Goal: Task Accomplishment & Management: Use online tool/utility

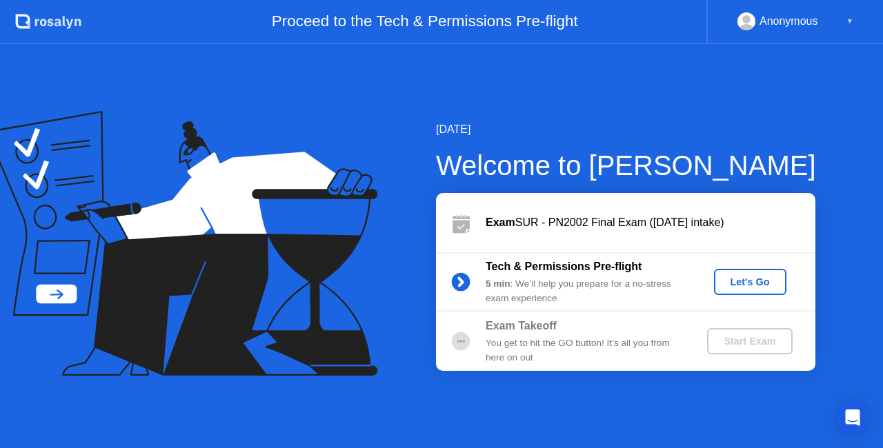
click at [767, 284] on div "Let's Go" at bounding box center [750, 282] width 61 height 11
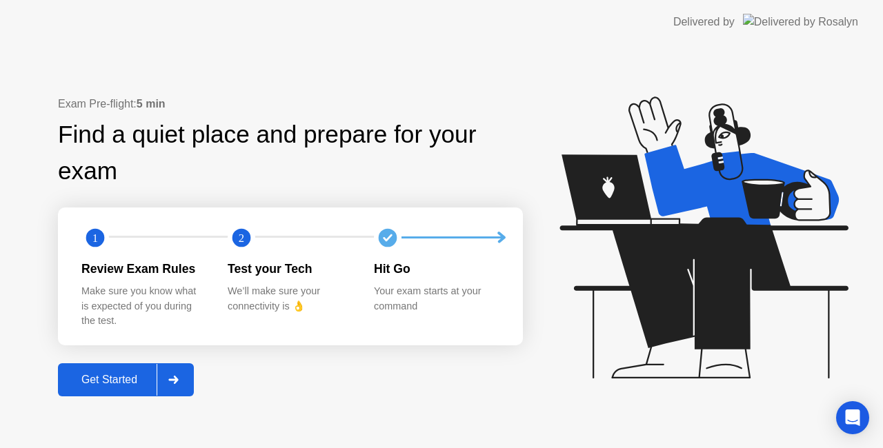
click at [108, 375] on div "Get Started" at bounding box center [109, 380] width 95 height 12
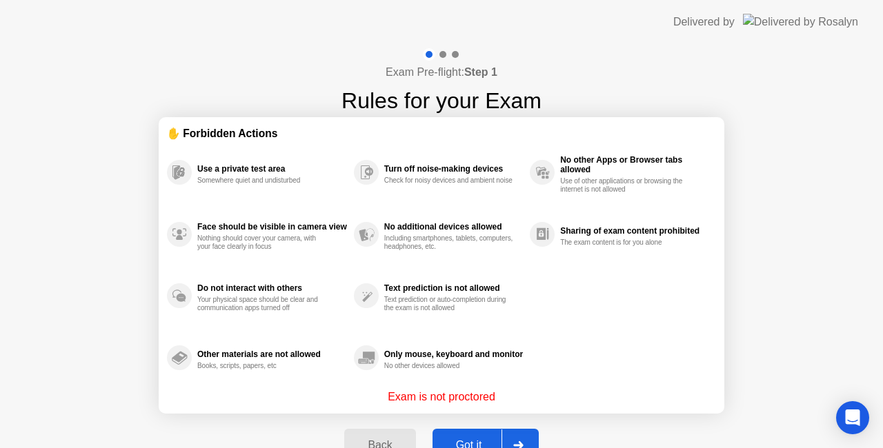
click at [475, 439] on div "Got it" at bounding box center [469, 445] width 65 height 12
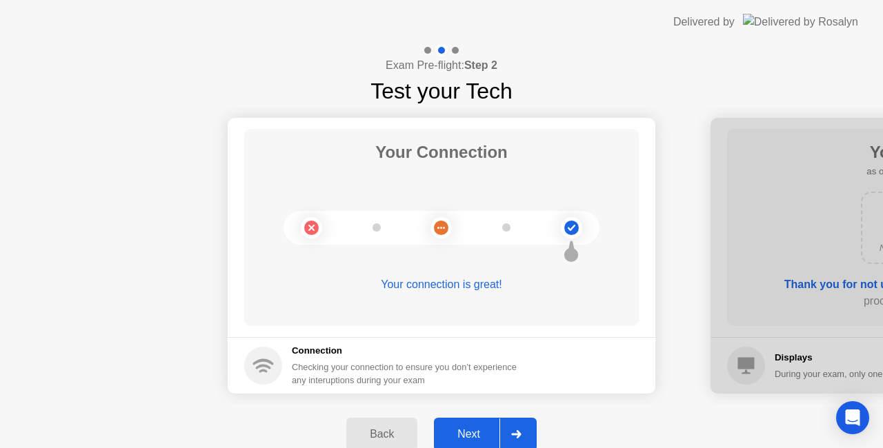
click at [475, 439] on div "Next" at bounding box center [468, 434] width 61 height 12
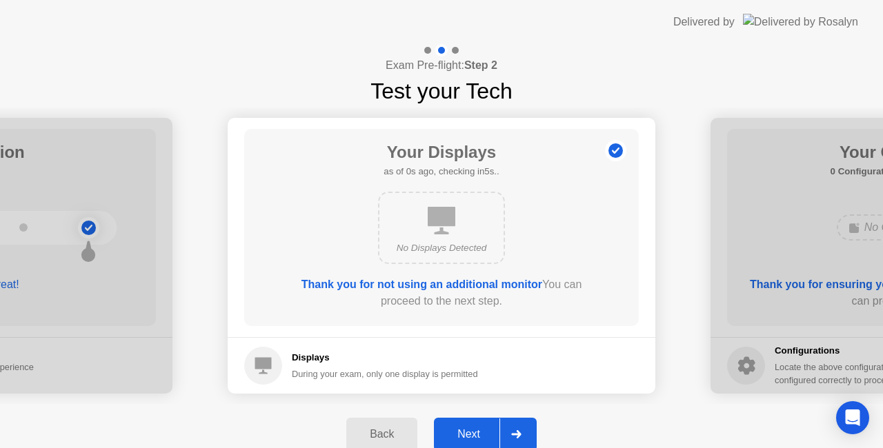
click at [475, 439] on div "Next" at bounding box center [468, 434] width 61 height 12
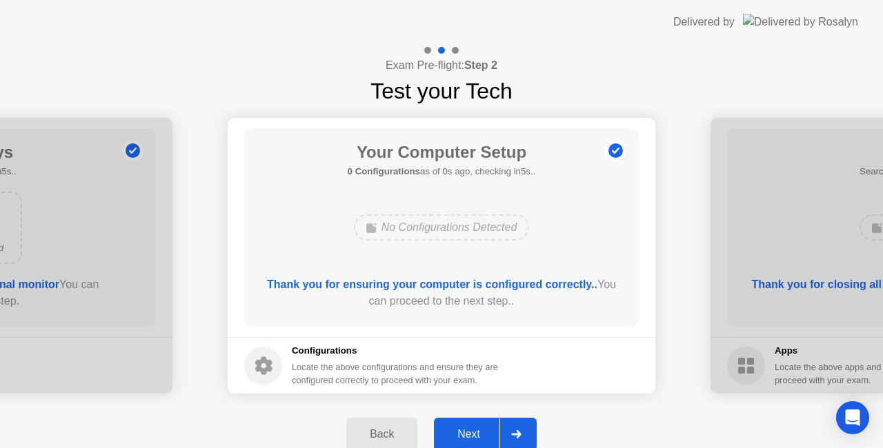
click at [475, 439] on div "Next" at bounding box center [468, 434] width 61 height 12
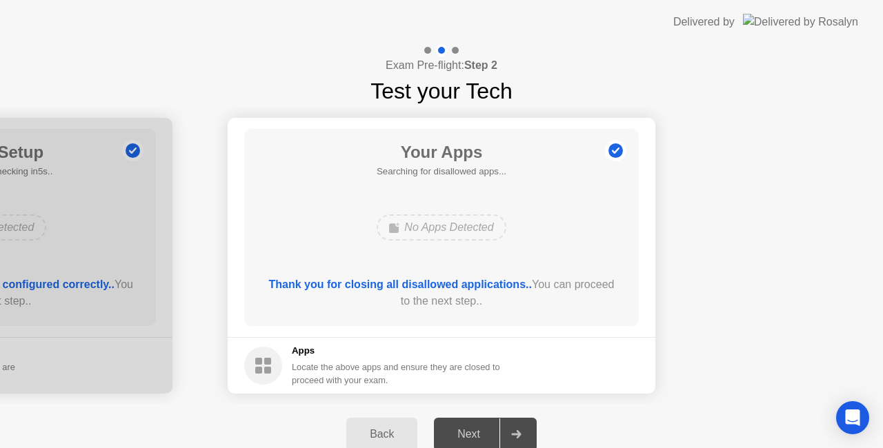
click at [475, 439] on div "Next" at bounding box center [468, 434] width 61 height 12
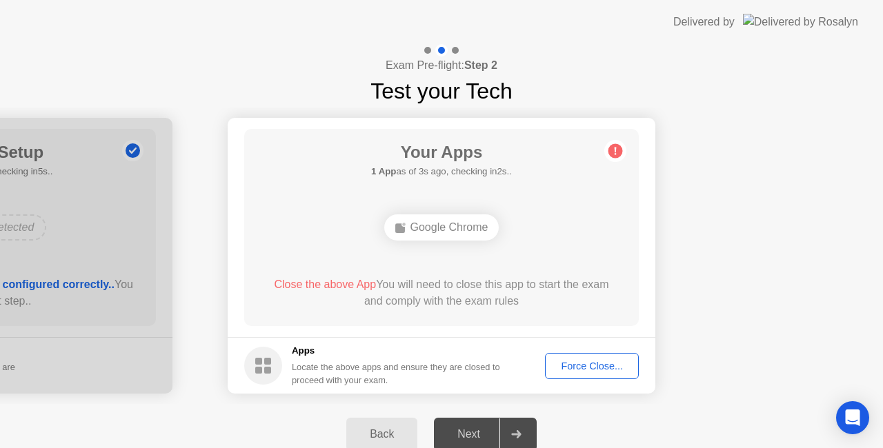
click at [586, 370] on div "Force Close..." at bounding box center [592, 366] width 84 height 11
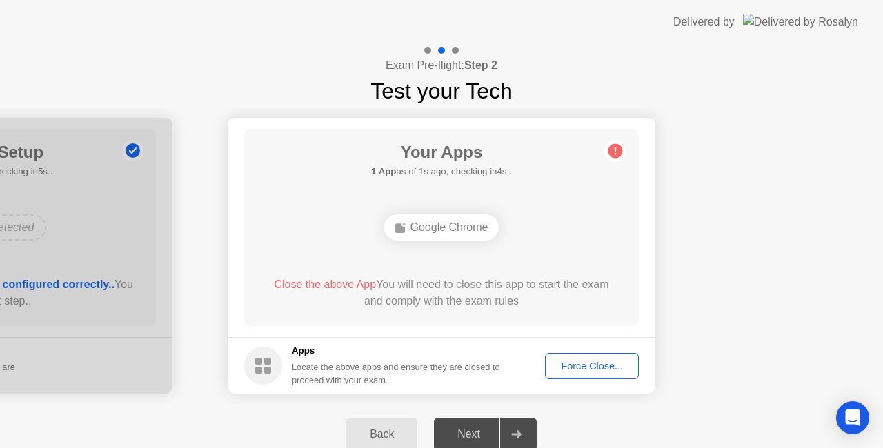
click at [591, 370] on div "Force Close..." at bounding box center [592, 366] width 84 height 11
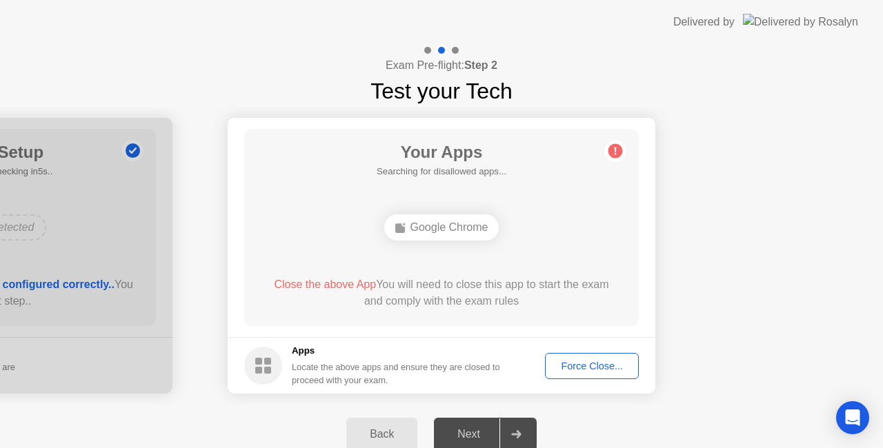
click at [473, 440] on div "Next" at bounding box center [468, 434] width 61 height 12
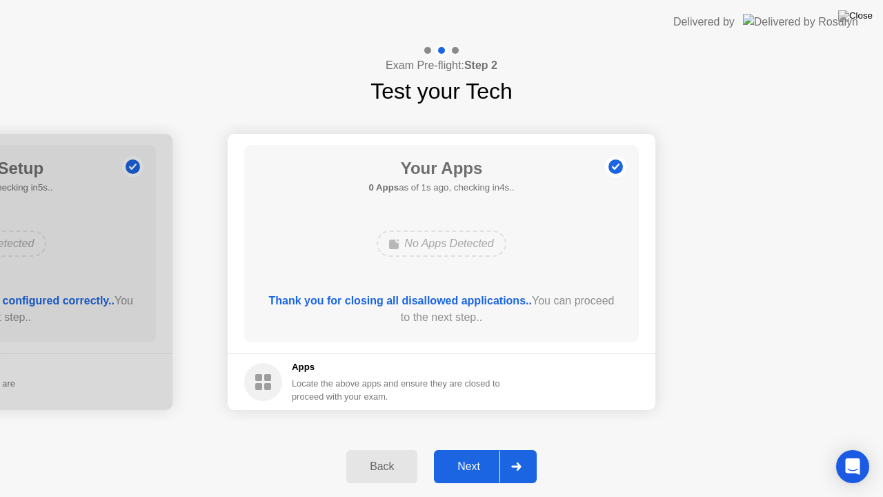
click at [468, 448] on div "Next" at bounding box center [468, 466] width 61 height 12
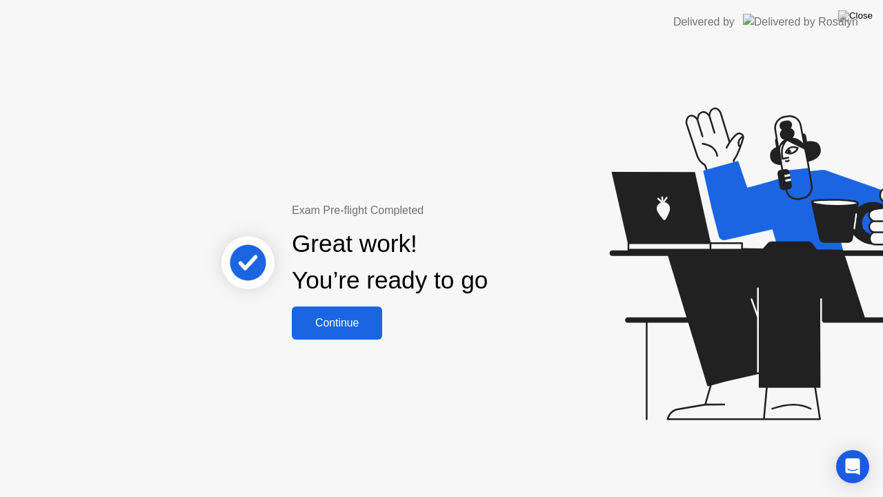
click at [329, 317] on div "Continue" at bounding box center [337, 323] width 82 height 12
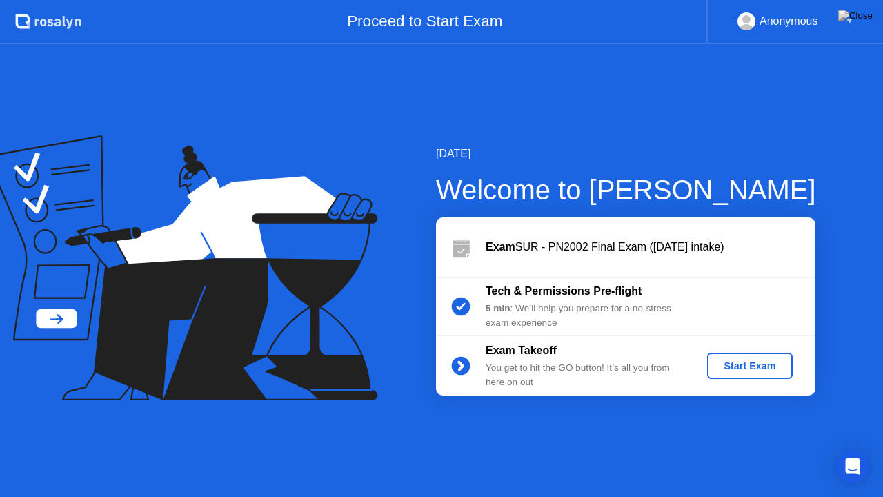
click at [761, 364] on div "Start Exam" at bounding box center [750, 365] width 74 height 11
